Goal: Find specific page/section: Find specific page/section

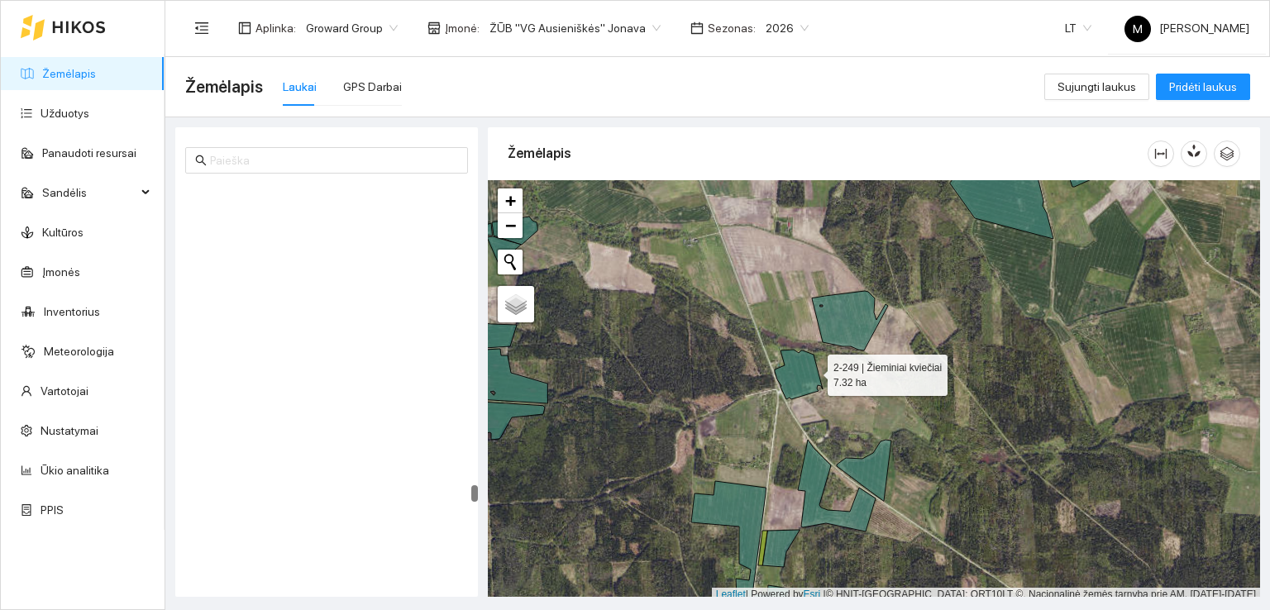
scroll to position [4, 0]
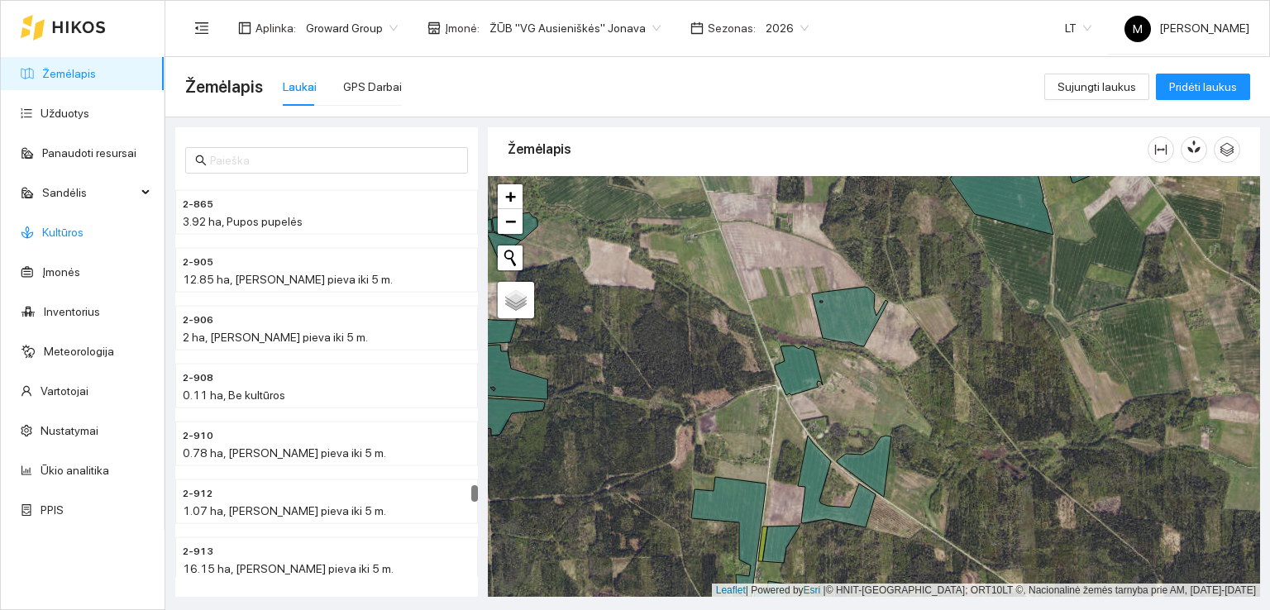
click at [51, 236] on link "Kultūros" at bounding box center [62, 232] width 41 height 13
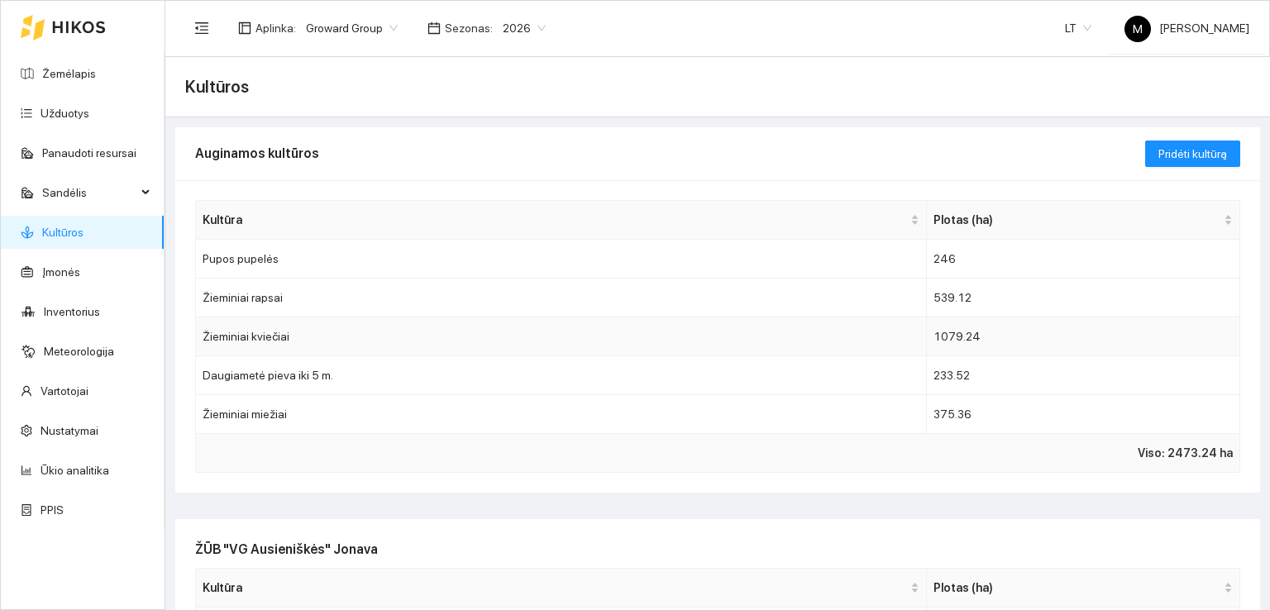
click at [294, 332] on td "Žieminiai kviečiai" at bounding box center [561, 337] width 731 height 39
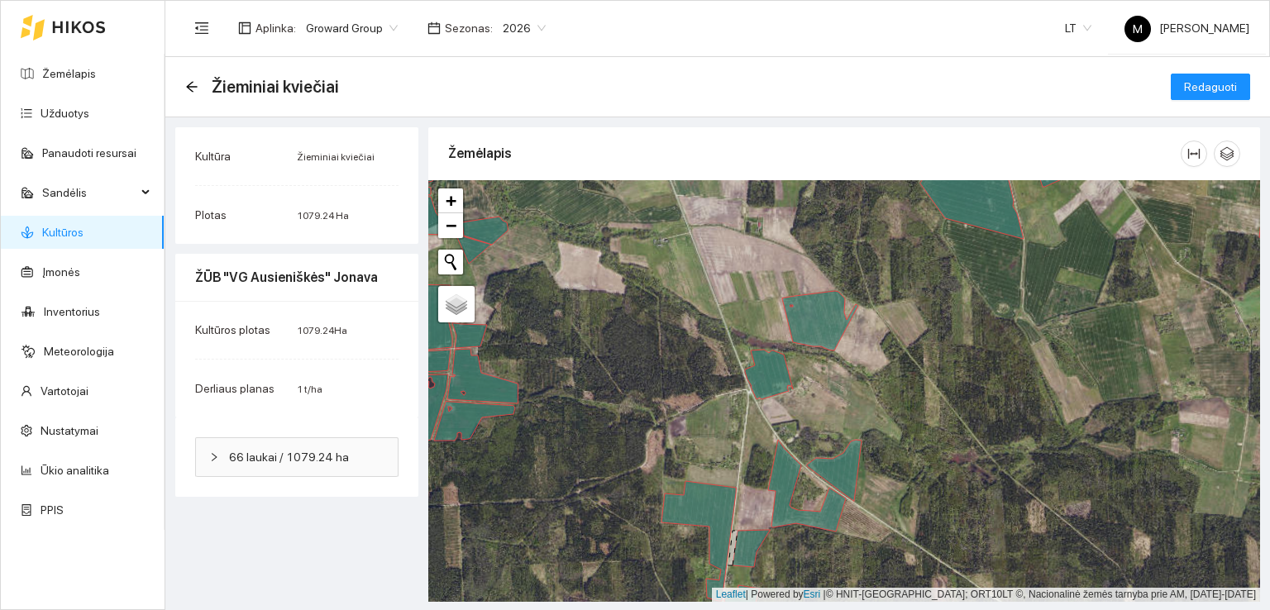
click at [71, 239] on link "Kultūros" at bounding box center [62, 232] width 41 height 13
